Goal: Book appointment/travel/reservation

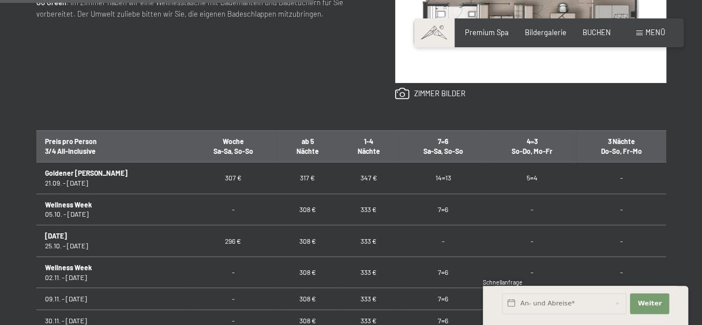
click at [343, 174] on td "347 €" at bounding box center [368, 179] width 61 height 32
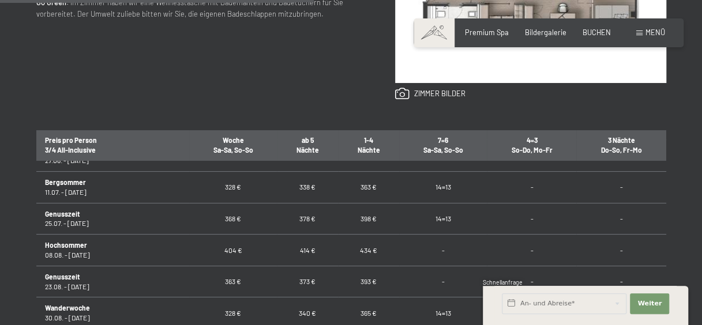
scroll to position [709, 0]
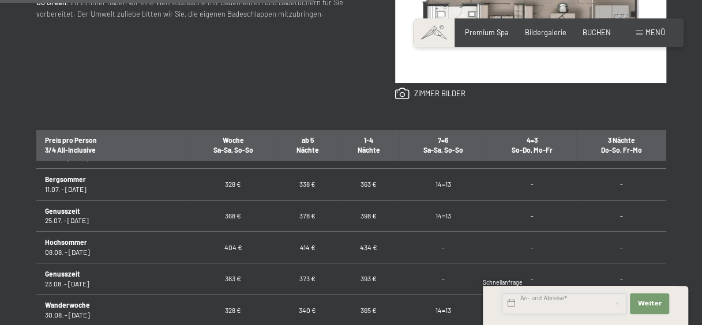
click at [574, 302] on input "text" at bounding box center [564, 304] width 125 height 21
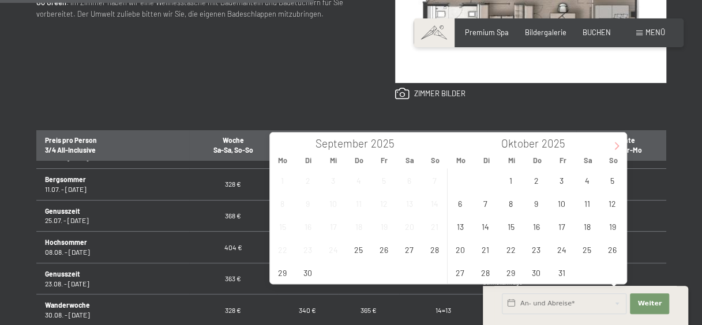
click at [619, 149] on icon at bounding box center [617, 146] width 8 height 8
click at [464, 270] on span "29" at bounding box center [460, 272] width 23 height 23
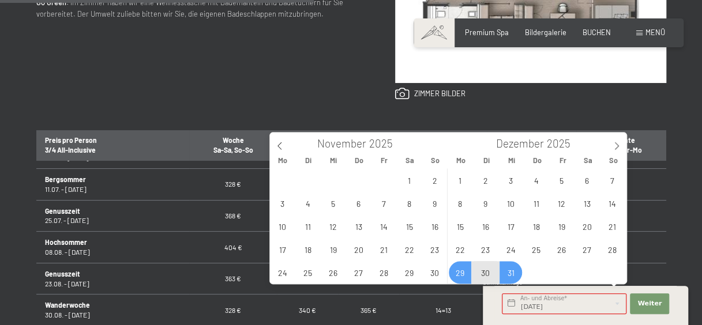
click at [508, 272] on span "31" at bounding box center [511, 272] width 23 height 23
type input "[DATE] - Mi. [DATE]"
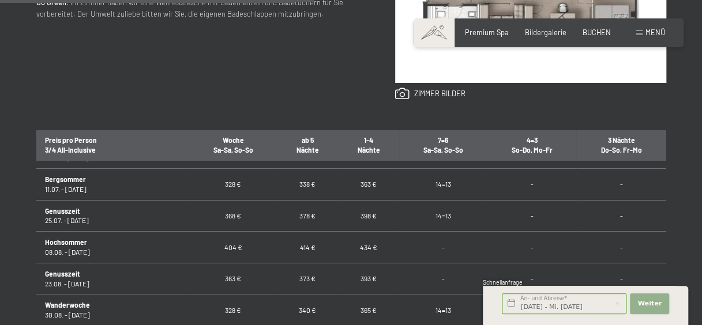
click at [656, 300] on span "Weiter" at bounding box center [650, 303] width 24 height 9
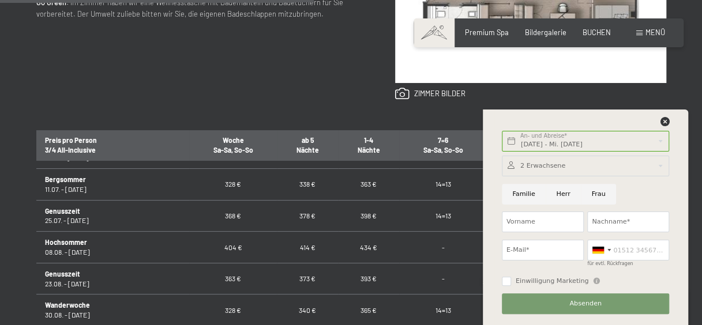
scroll to position [0, 0]
click at [666, 122] on icon at bounding box center [664, 121] width 9 height 9
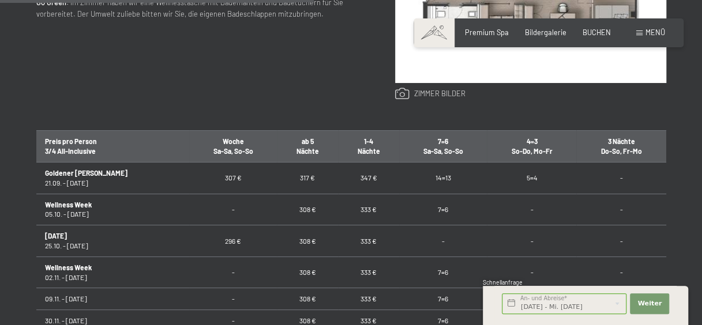
click at [450, 92] on link at bounding box center [430, 94] width 70 height 13
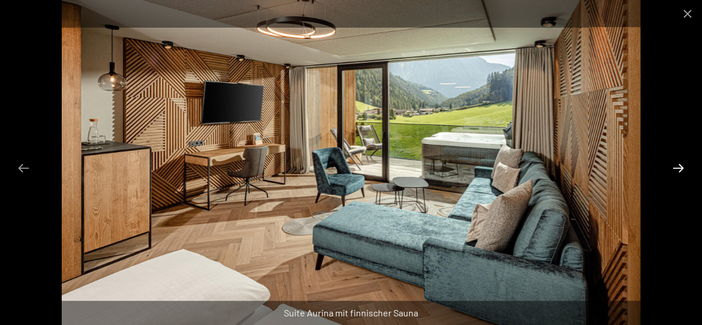
click at [679, 166] on button "Next slide" at bounding box center [679, 168] width 24 height 23
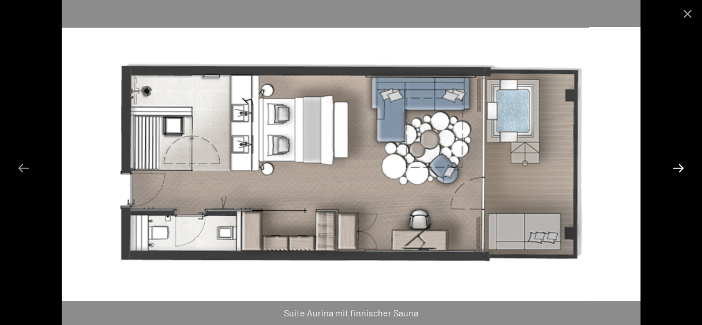
click at [680, 169] on button "Next slide" at bounding box center [679, 168] width 24 height 23
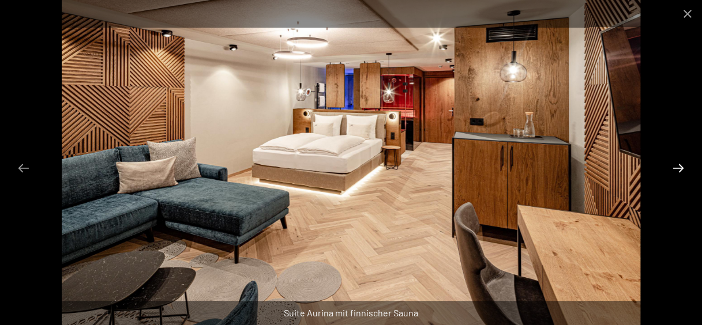
click at [680, 169] on button "Next slide" at bounding box center [679, 168] width 24 height 23
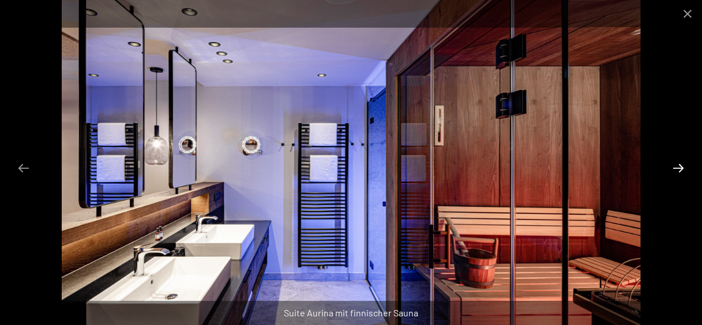
click at [682, 170] on button "Next slide" at bounding box center [679, 168] width 24 height 23
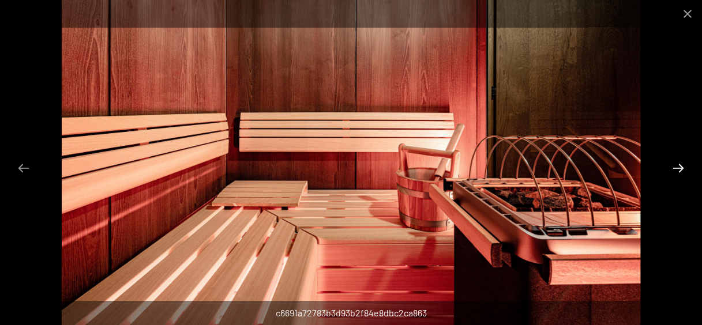
click at [683, 171] on button "Next slide" at bounding box center [679, 168] width 24 height 23
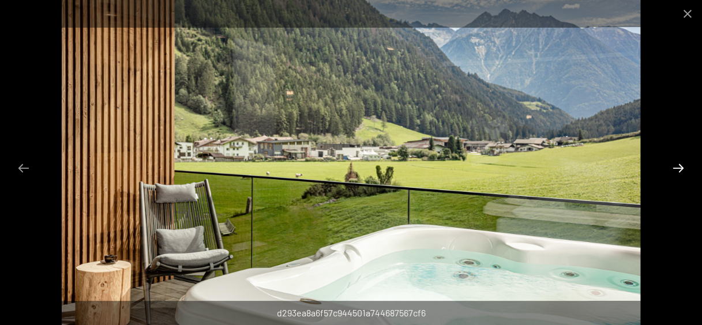
click at [685, 171] on button "Next slide" at bounding box center [679, 168] width 24 height 23
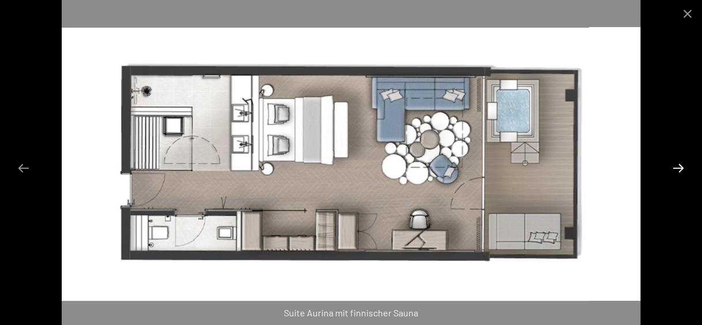
click at [685, 171] on button "Next slide" at bounding box center [679, 168] width 24 height 23
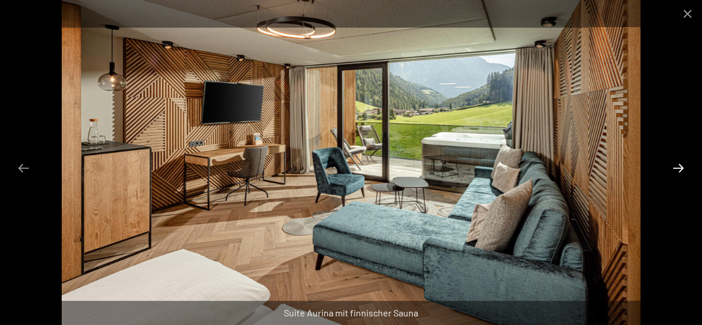
click at [685, 171] on button "Next slide" at bounding box center [679, 168] width 24 height 23
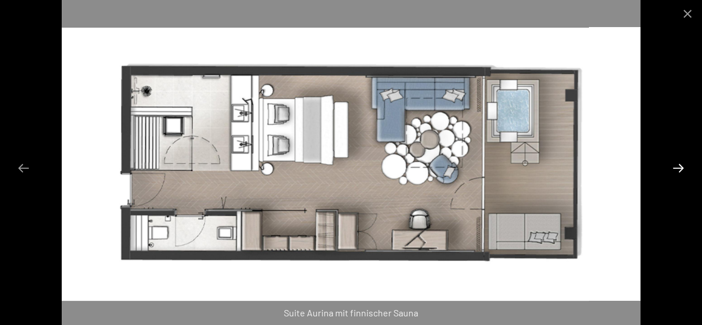
click at [685, 171] on button "Next slide" at bounding box center [679, 168] width 24 height 23
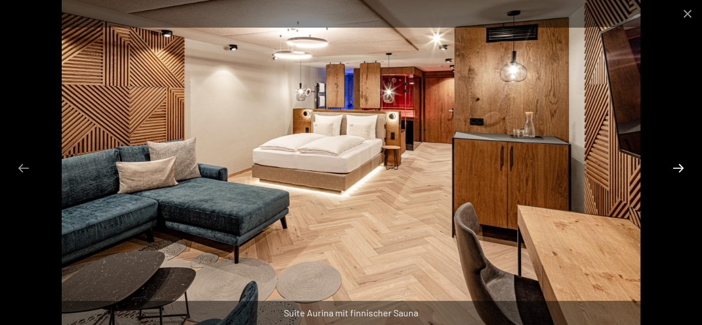
click at [685, 171] on button "Next slide" at bounding box center [679, 168] width 24 height 23
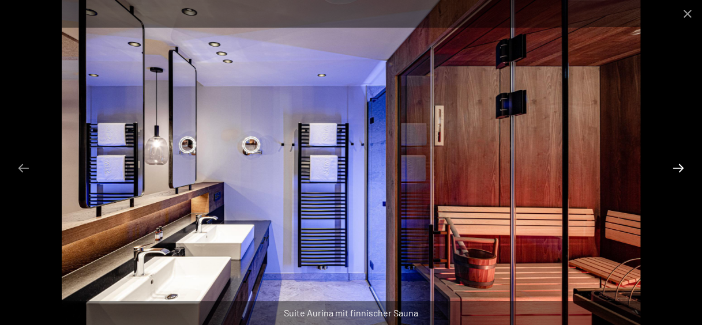
click at [686, 171] on button "Next slide" at bounding box center [679, 168] width 24 height 23
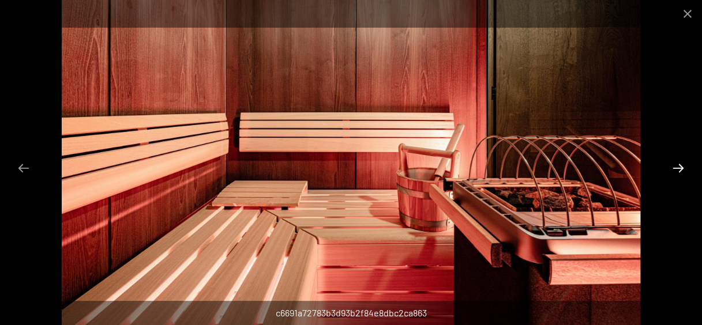
click at [687, 172] on button "Next slide" at bounding box center [679, 168] width 24 height 23
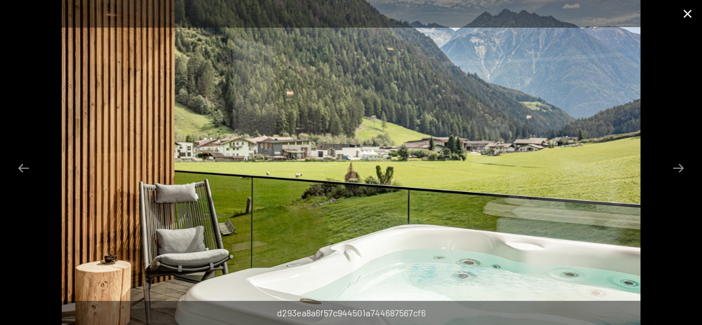
click at [694, 8] on button "Close gallery" at bounding box center [687, 13] width 29 height 27
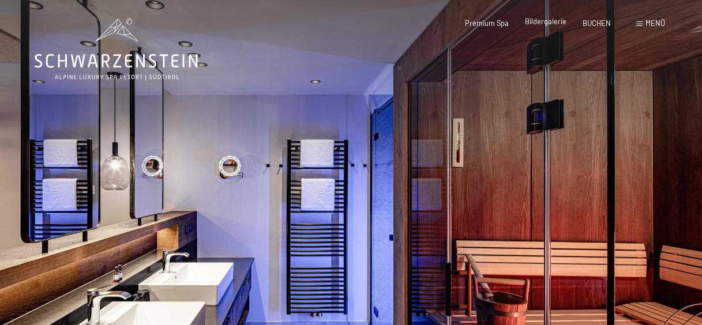
click at [553, 23] on span "Bildergalerie" at bounding box center [546, 21] width 42 height 9
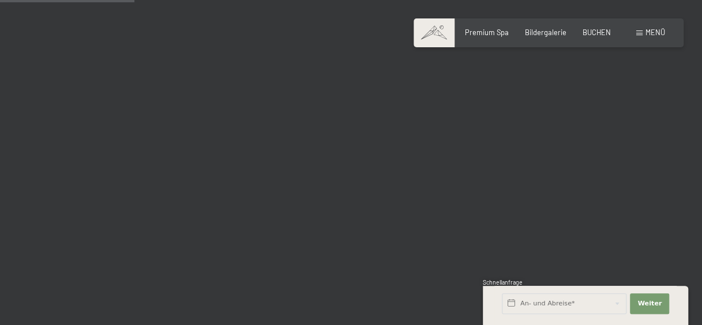
scroll to position [1915, 0]
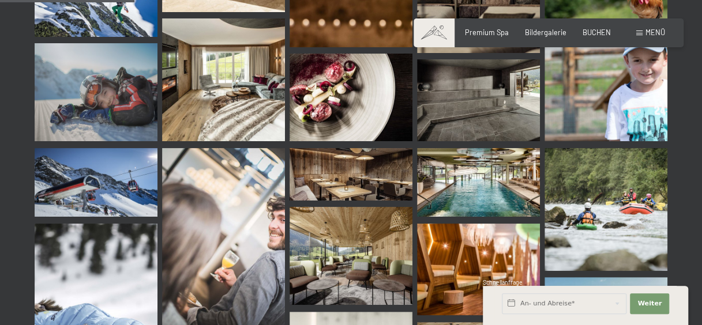
click at [476, 185] on img at bounding box center [478, 182] width 123 height 69
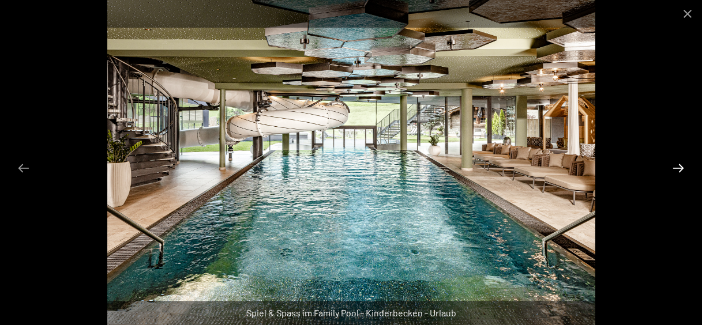
click at [678, 166] on button "Next slide" at bounding box center [679, 168] width 24 height 23
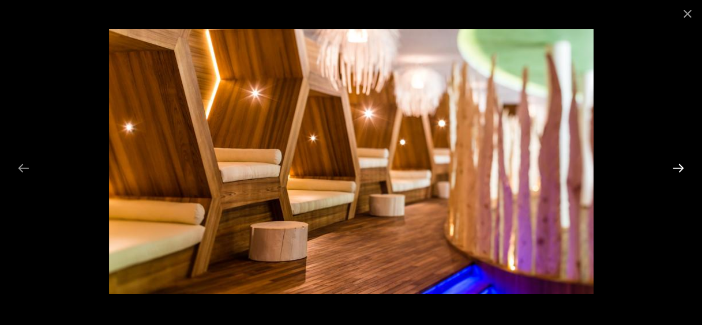
click at [678, 166] on button "Next slide" at bounding box center [679, 168] width 24 height 23
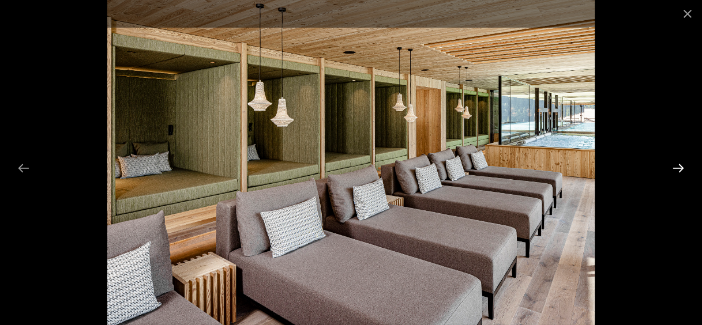
click at [679, 167] on button "Next slide" at bounding box center [679, 168] width 24 height 23
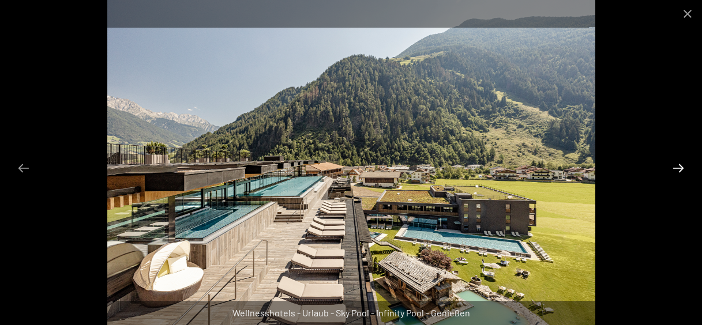
click at [679, 167] on button "Next slide" at bounding box center [679, 168] width 24 height 23
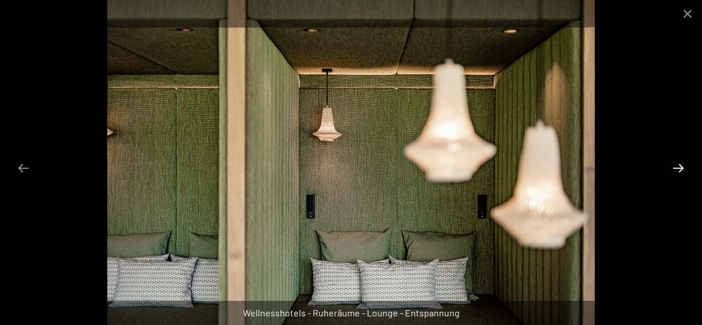
click at [679, 167] on button "Next slide" at bounding box center [679, 168] width 24 height 23
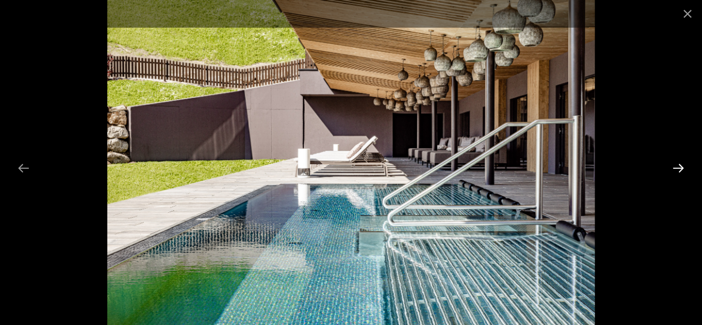
click at [680, 169] on button "Next slide" at bounding box center [679, 168] width 24 height 23
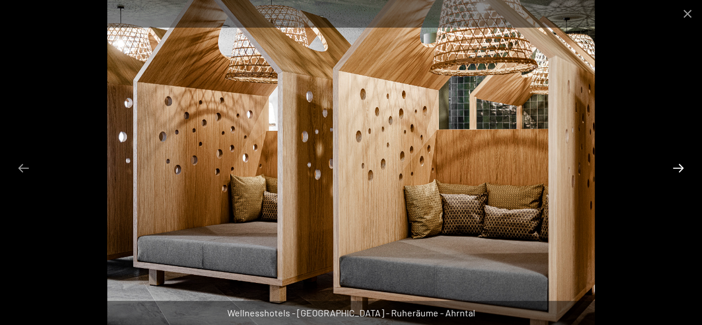
click at [680, 169] on button "Next slide" at bounding box center [679, 168] width 24 height 23
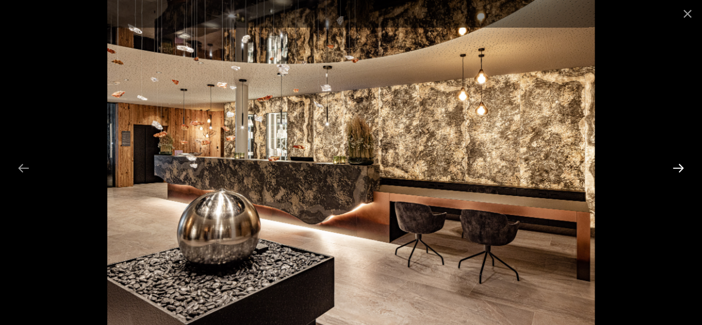
click at [680, 169] on button "Next slide" at bounding box center [679, 168] width 24 height 23
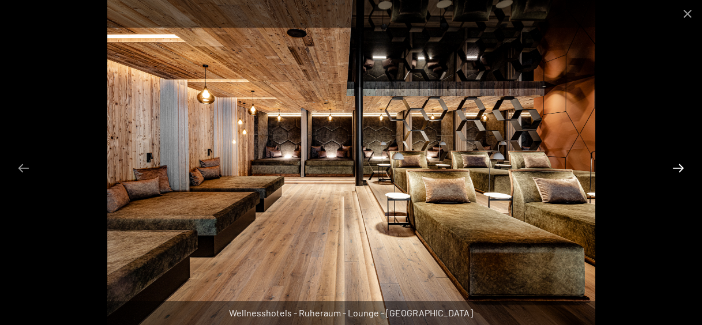
click at [681, 171] on button "Next slide" at bounding box center [679, 168] width 24 height 23
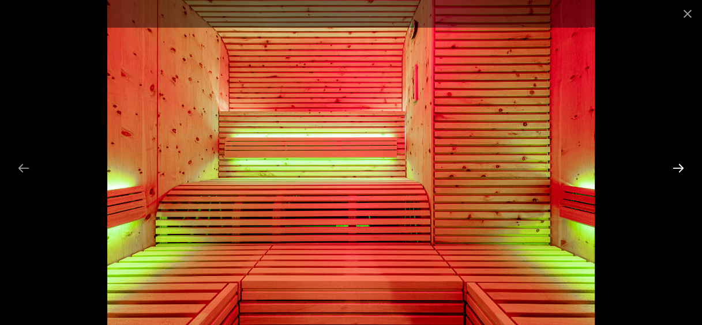
click at [681, 171] on button "Next slide" at bounding box center [679, 168] width 24 height 23
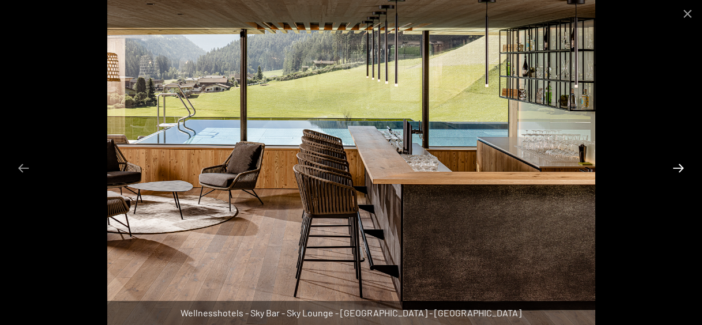
click at [681, 171] on button "Next slide" at bounding box center [679, 168] width 24 height 23
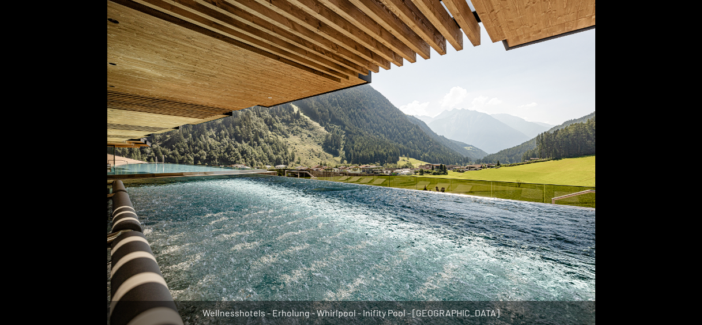
click at [681, 171] on button "Next slide" at bounding box center [684, 168] width 24 height 23
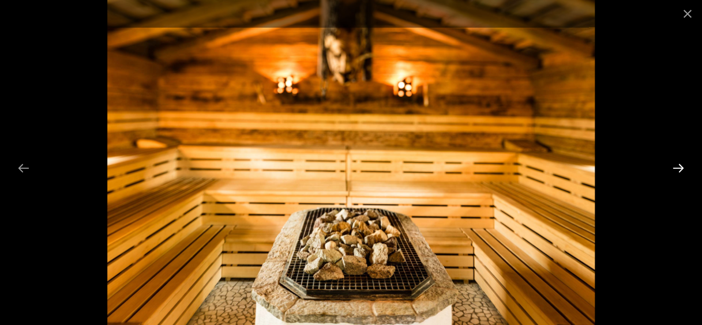
click at [681, 171] on button "Next slide" at bounding box center [679, 168] width 24 height 23
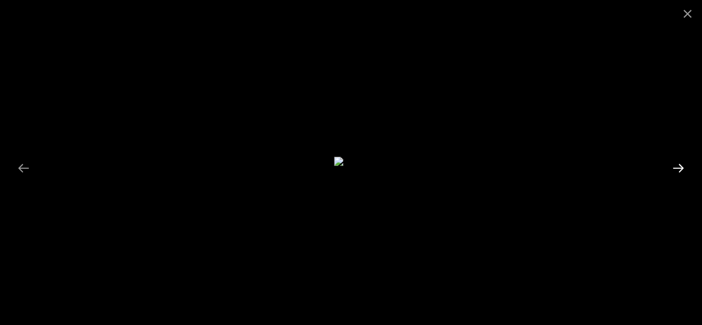
click at [681, 171] on button "Next slide" at bounding box center [679, 168] width 24 height 23
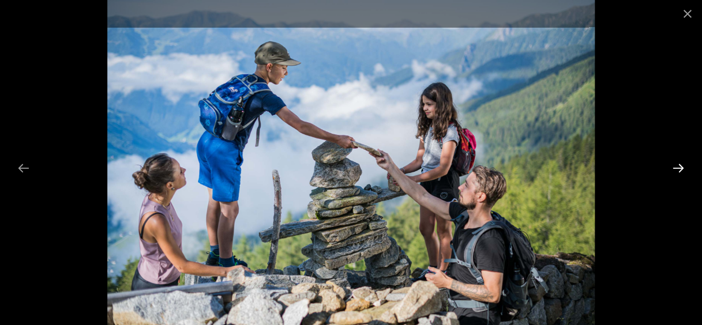
click at [682, 172] on button "Next slide" at bounding box center [679, 168] width 24 height 23
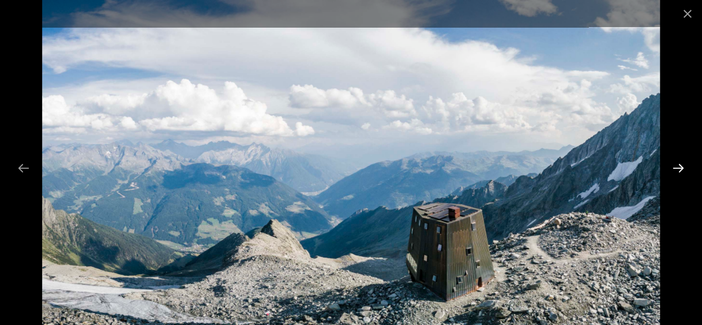
click at [683, 173] on button "Next slide" at bounding box center [679, 168] width 24 height 23
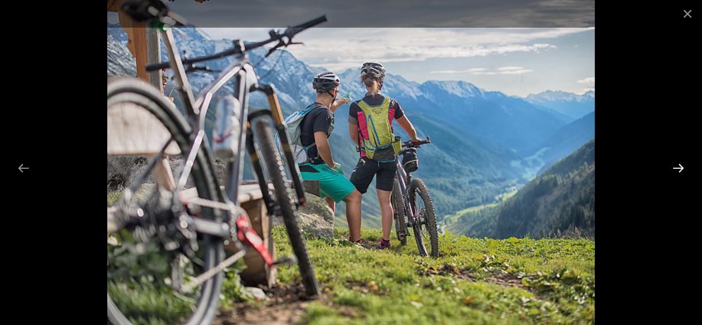
click at [683, 173] on button "Next slide" at bounding box center [679, 168] width 24 height 23
